Goal: Transaction & Acquisition: Purchase product/service

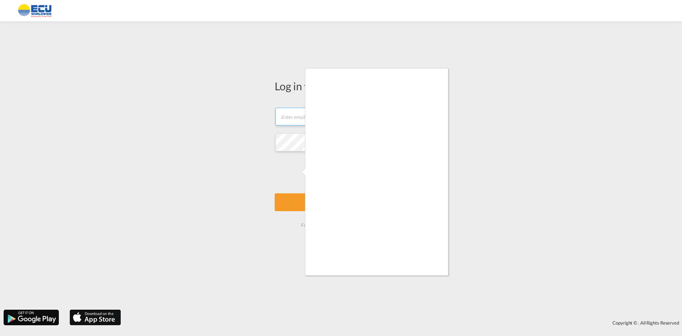
type input "[PERSON_NAME][EMAIL_ADDRESS][DOMAIN_NAME]"
click at [305, 201] on div at bounding box center [341, 168] width 682 height 336
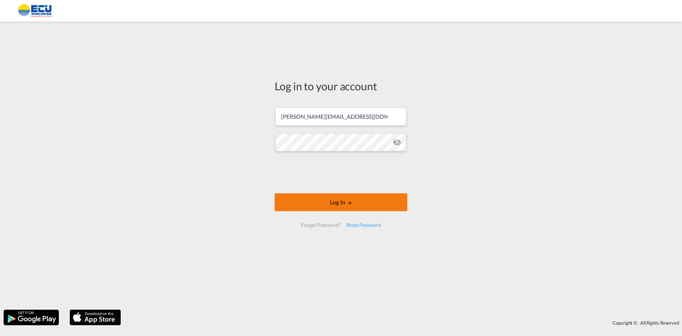
click at [336, 198] on button "Log In" at bounding box center [341, 202] width 133 height 18
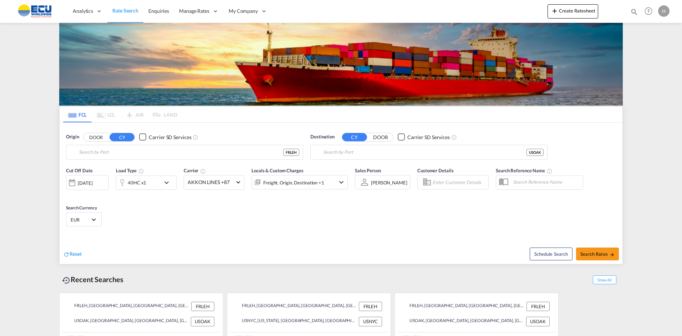
type input "[GEOGRAPHIC_DATA], [GEOGRAPHIC_DATA]"
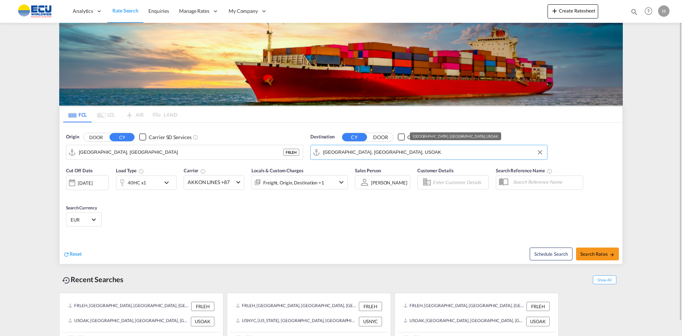
click at [346, 151] on input "[GEOGRAPHIC_DATA], [GEOGRAPHIC_DATA], USOAK" at bounding box center [433, 152] width 220 height 11
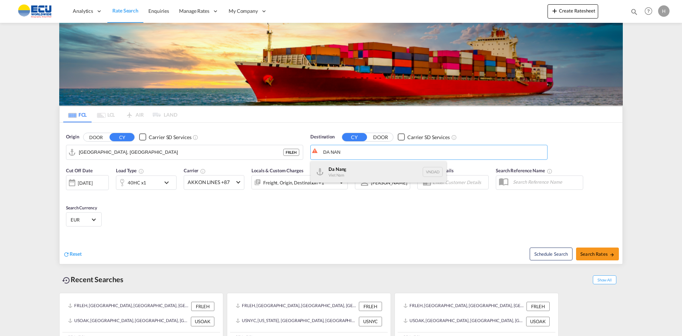
click at [355, 174] on div "Da Nan g Viet Nam VNDAD" at bounding box center [379, 171] width 136 height 21
type input "Da Nang, VNDAD"
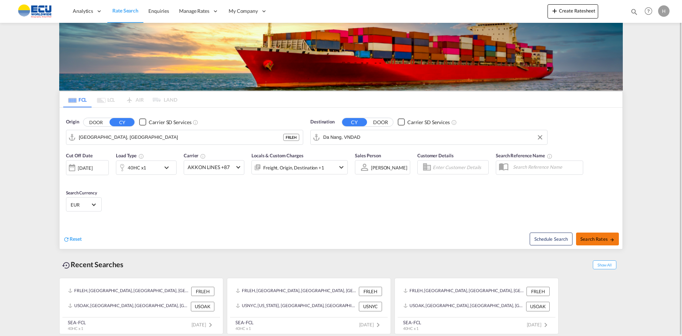
click at [590, 236] on span "Search Rates" at bounding box center [597, 239] width 34 height 6
type input "FRLEH to VNDAD / [DATE]"
